Goal: Task Accomplishment & Management: Complete application form

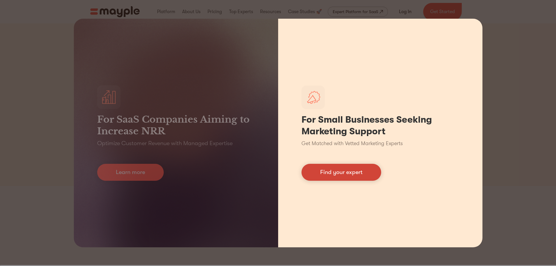
click at [360, 166] on link "Find your expert" at bounding box center [341, 172] width 80 height 17
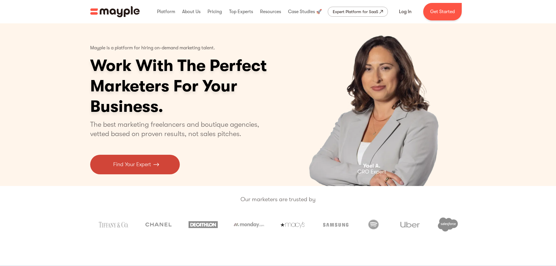
click at [129, 166] on p "Find Your Expert" at bounding box center [132, 165] width 38 height 8
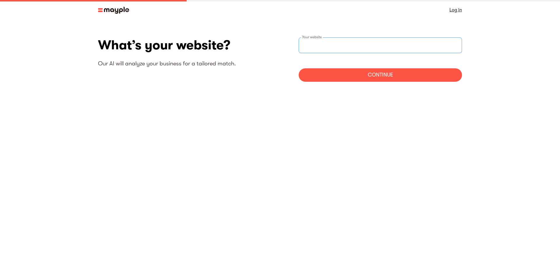
click at [319, 44] on div "Your website" at bounding box center [380, 45] width 163 height 16
paste input "https://www.pcma.org/apac"
type input "https://www.pcma.org/apac"
click at [320, 70] on div "Continue" at bounding box center [380, 74] width 163 height 13
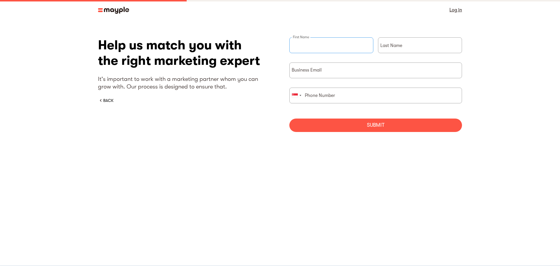
click at [319, 45] on input "briefForm" at bounding box center [332, 45] width 84 height 16
type input "Florence"
type input "Chua"
type input "91047195"
click at [339, 71] on input "briefForm" at bounding box center [376, 70] width 173 height 16
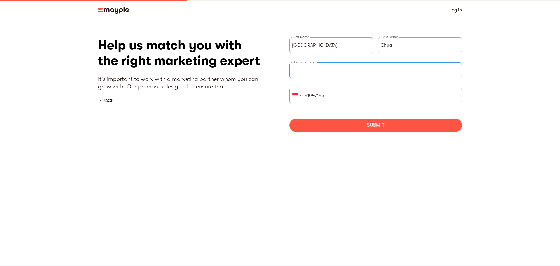
type input "fchua@pcma.org"
click at [373, 128] on div "Submit" at bounding box center [376, 124] width 173 height 13
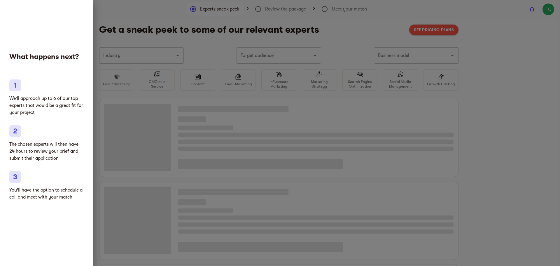
type input "Clothing and shoes"
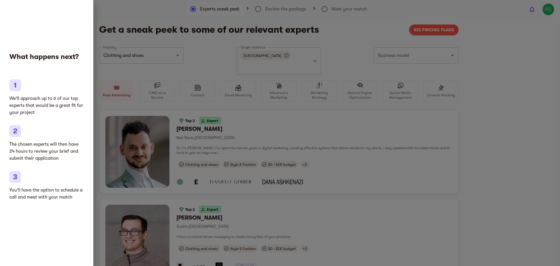
click at [472, 77] on div at bounding box center [280, 133] width 560 height 266
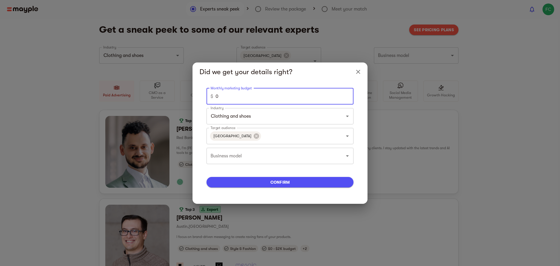
drag, startPoint x: 257, startPoint y: 99, endPoint x: 184, endPoint y: 98, distance: 73.3
click at [184, 98] on div "Did we get your details right? Monthly marketing budget $ 0 Monthly marketing b…" at bounding box center [280, 133] width 560 height 266
type input "2300"
click at [283, 120] on input "Clothing and shoes" at bounding box center [271, 116] width 125 height 11
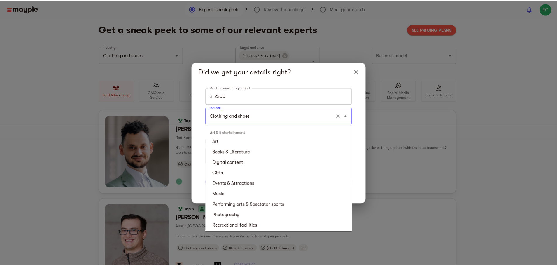
scroll to position [88, 0]
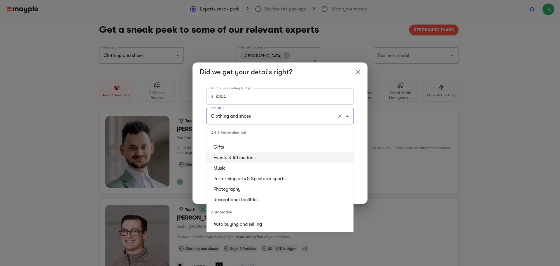
click at [300, 156] on li "Events & Attractions" at bounding box center [280, 157] width 147 height 11
type input "Events & Attractions"
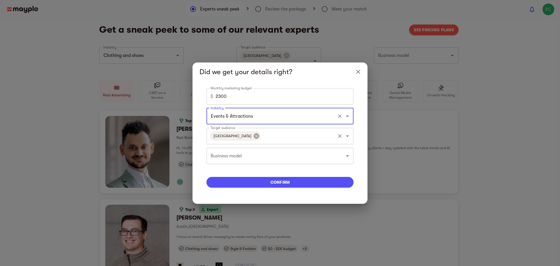
click at [254, 138] on icon at bounding box center [256, 135] width 5 height 5
click at [317, 135] on input "Target audience" at bounding box center [271, 135] width 125 height 11
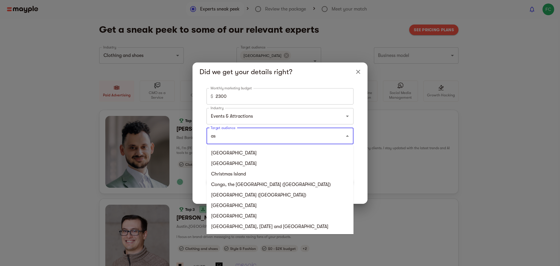
type input "a"
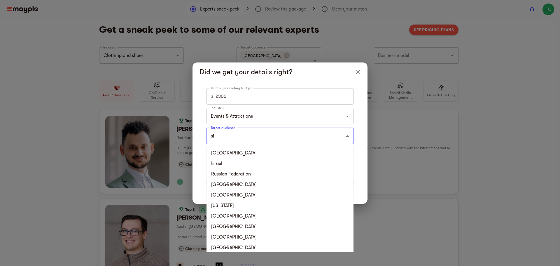
type input "sin"
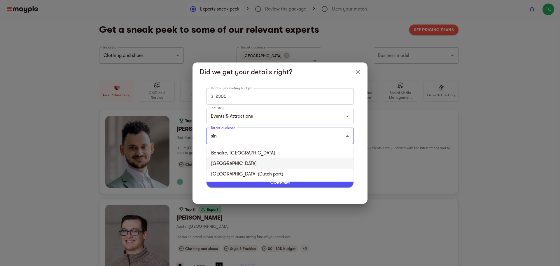
click at [225, 163] on li "Singapore" at bounding box center [280, 163] width 147 height 11
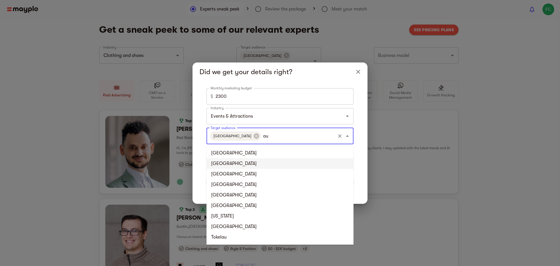
type input "aus"
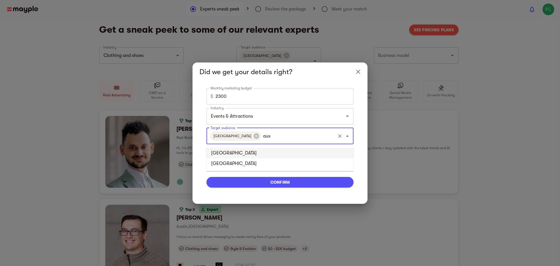
click at [252, 153] on li "[GEOGRAPHIC_DATA]" at bounding box center [280, 153] width 147 height 11
type input "malaysia"
click at [273, 152] on li "Malaysia" at bounding box center [280, 153] width 147 height 11
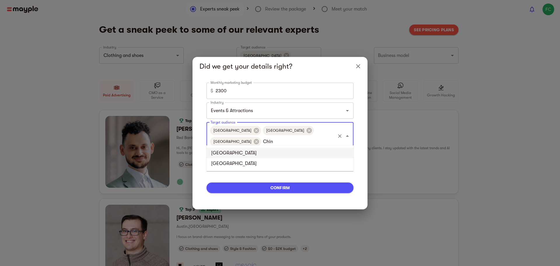
type input "China"
click at [273, 152] on li "China" at bounding box center [280, 153] width 147 height 11
type input "japan"
click at [234, 159] on li "Japan" at bounding box center [280, 158] width 147 height 11
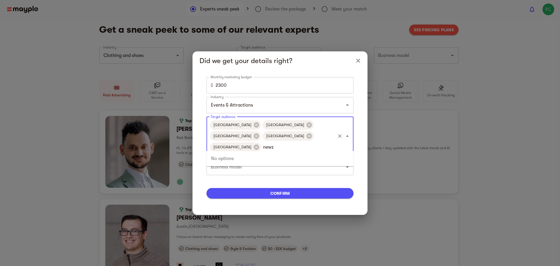
type input "new"
click at [253, 170] on li "[GEOGRAPHIC_DATA]" at bounding box center [280, 169] width 147 height 11
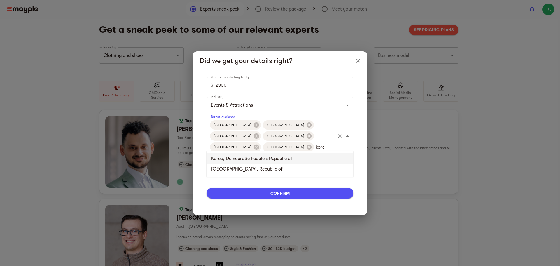
type input "korea"
drag, startPoint x: 270, startPoint y: 157, endPoint x: 269, endPoint y: 170, distance: 12.9
click at [269, 170] on ul "Korea, Democratic People's Republic of Korea, Republic of" at bounding box center [280, 164] width 147 height 26
click at [269, 170] on li "Korea, Republic of" at bounding box center [280, 169] width 147 height 11
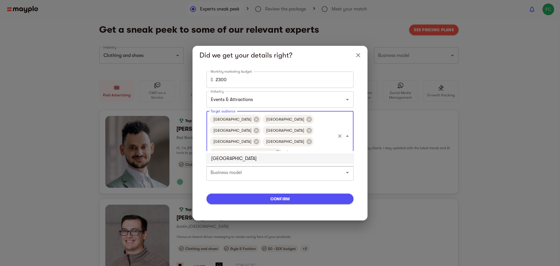
type input "phil"
click at [268, 159] on li "Philippines" at bounding box center [280, 158] width 147 height 11
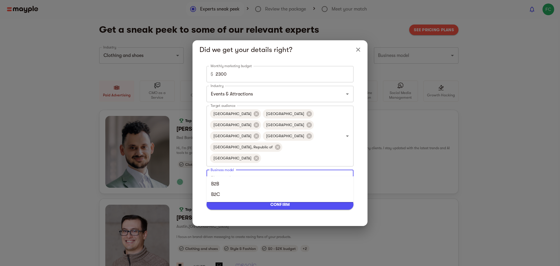
click at [289, 172] on input "Business model" at bounding box center [271, 177] width 125 height 11
click at [277, 181] on li "B2B" at bounding box center [280, 184] width 147 height 11
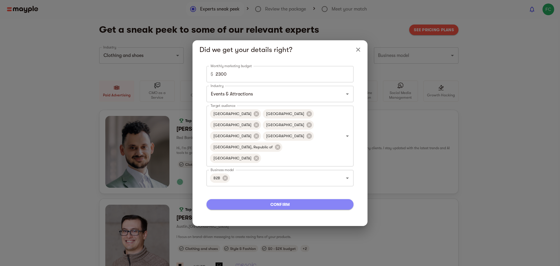
click at [297, 201] on span "confirm" at bounding box center [280, 204] width 138 height 7
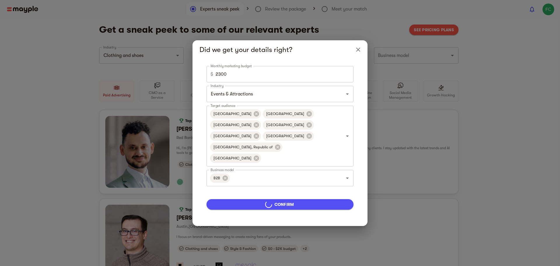
type input "Events & Attractions"
type input "5000"
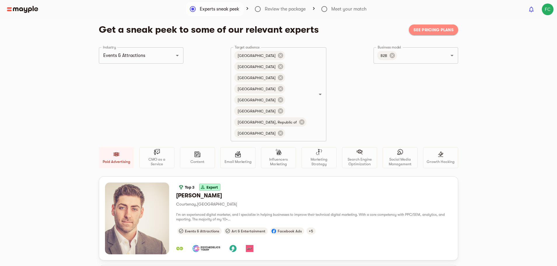
click at [433, 30] on span "See pricing plans" at bounding box center [434, 29] width 40 height 7
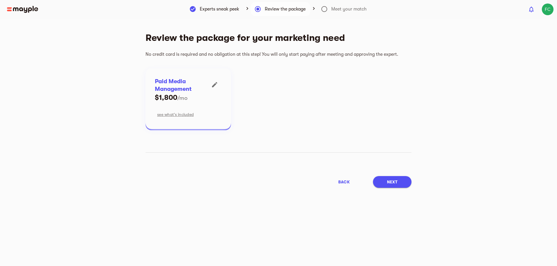
click at [383, 181] on button "Next" at bounding box center [392, 182] width 39 height 12
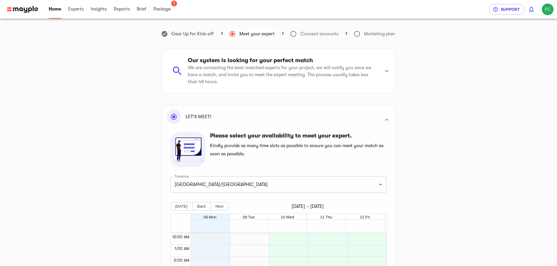
scroll to position [166, 0]
click at [163, 10] on span "Package" at bounding box center [162, 9] width 17 height 7
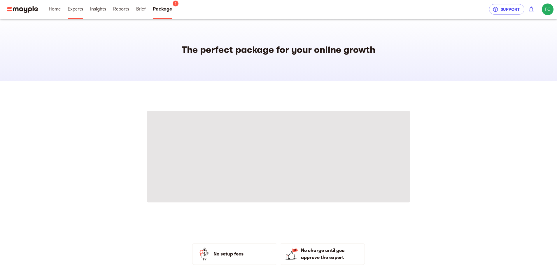
click at [77, 11] on span "Experts" at bounding box center [75, 9] width 15 height 7
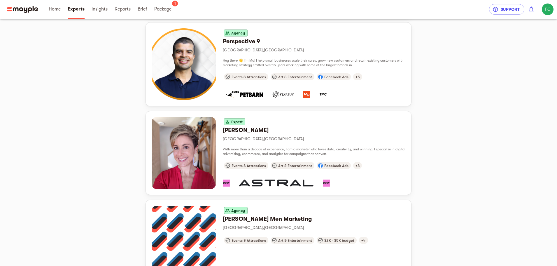
scroll to position [607, 0]
